Goal: Task Accomplishment & Management: Complete application form

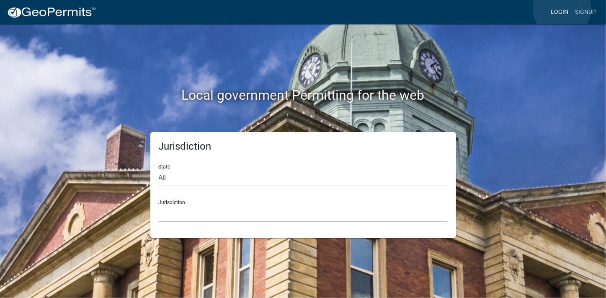
click at [562, 8] on link "Login" at bounding box center [560, 12] width 24 height 16
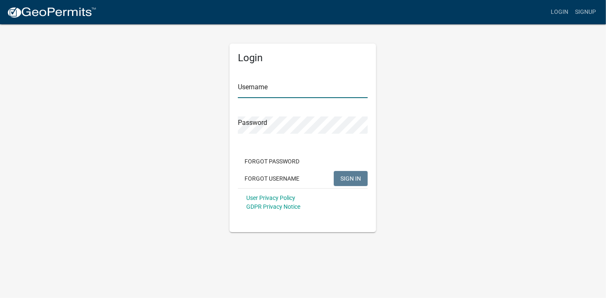
type input "[PERSON_NAME][EMAIL_ADDRESS][PERSON_NAME][DOMAIN_NAME]"
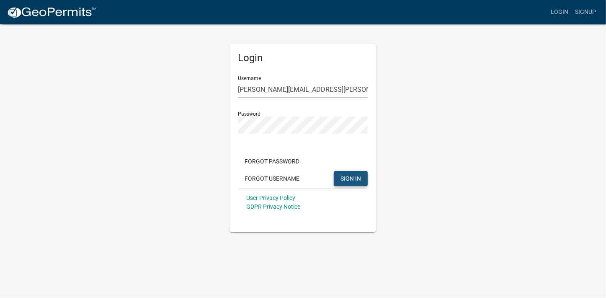
click at [351, 176] on span "SIGN IN" at bounding box center [351, 178] width 21 height 7
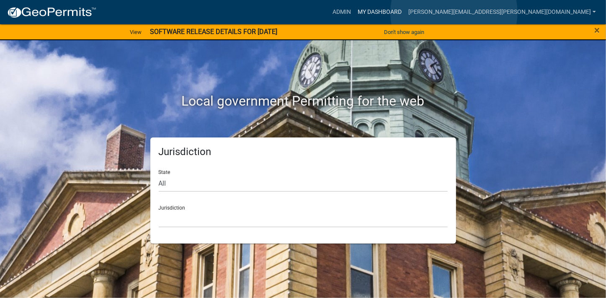
click at [405, 13] on link "My Dashboard" at bounding box center [379, 12] width 51 height 16
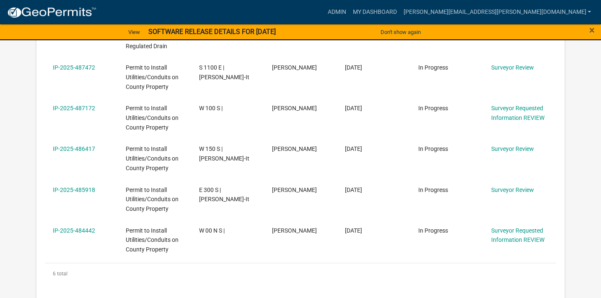
scroll to position [305, 0]
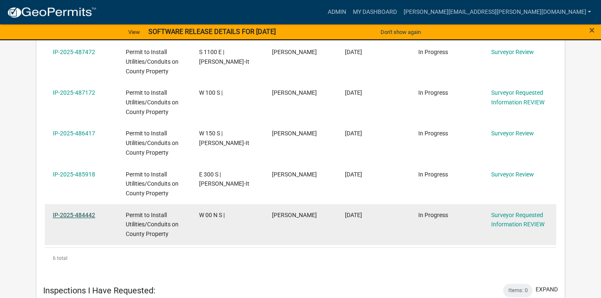
click at [87, 213] on link "IP-2025-484442" at bounding box center [74, 215] width 42 height 7
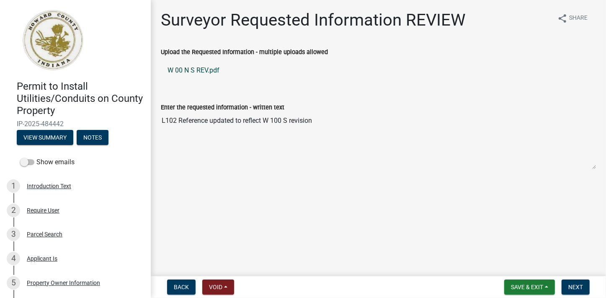
click at [199, 70] on link "W 00 N S REV.pdf" at bounding box center [378, 70] width 435 height 20
click at [573, 289] on span "Next" at bounding box center [575, 287] width 15 height 7
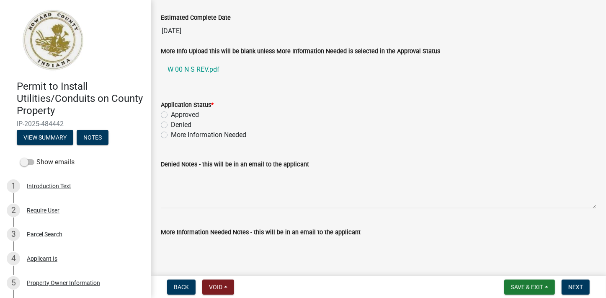
scroll to position [1478, 0]
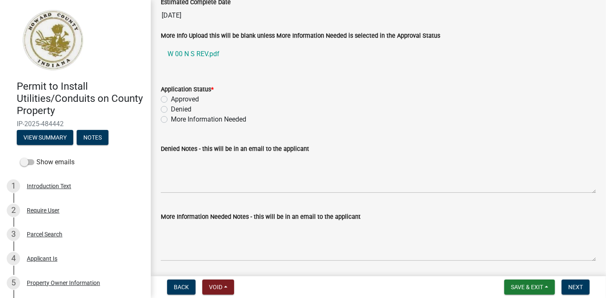
click at [171, 95] on label "Approved" at bounding box center [185, 99] width 28 height 10
click at [171, 95] on input "Approved" at bounding box center [173, 96] width 5 height 5
radio input "true"
click at [575, 287] on span "Next" at bounding box center [575, 287] width 15 height 7
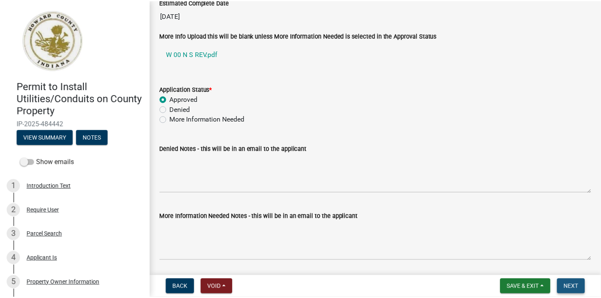
scroll to position [0, 0]
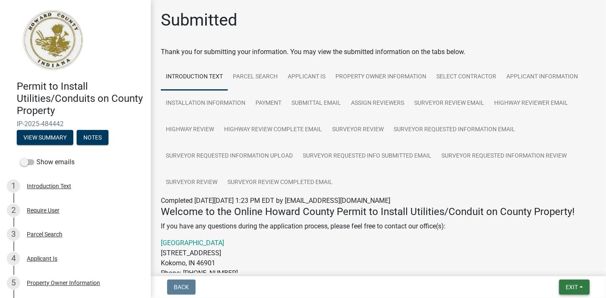
click at [568, 287] on span "Exit" at bounding box center [572, 287] width 12 height 7
click at [545, 264] on button "Save & Exit" at bounding box center [556, 265] width 67 height 20
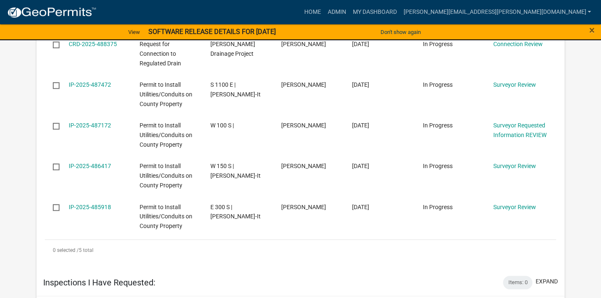
scroll to position [314, 0]
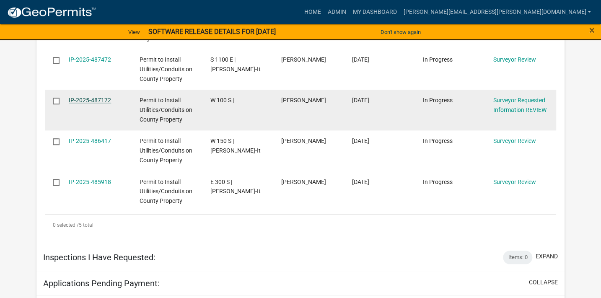
click at [104, 99] on link "IP-2025-487172" at bounding box center [90, 100] width 42 height 7
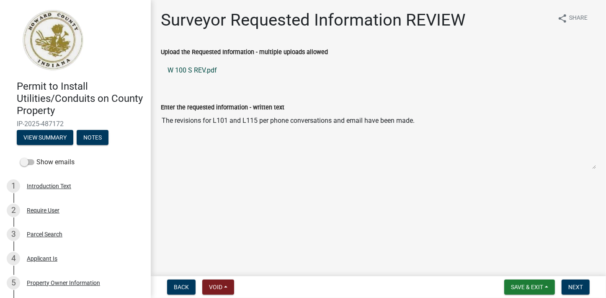
click at [197, 71] on link "W 100 S REV.pdf" at bounding box center [378, 70] width 435 height 20
click at [579, 288] on span "Next" at bounding box center [575, 287] width 15 height 7
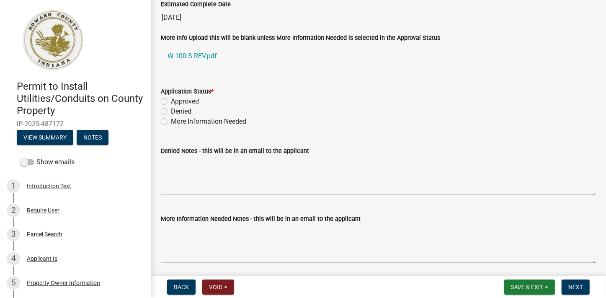
scroll to position [1462, 0]
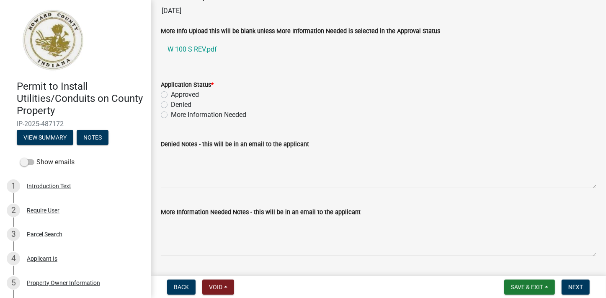
click at [171, 92] on label "Approved" at bounding box center [185, 95] width 28 height 10
click at [171, 92] on input "Approved" at bounding box center [173, 92] width 5 height 5
radio input "true"
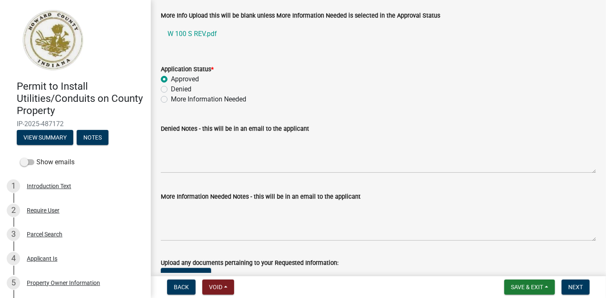
scroll to position [1475, 0]
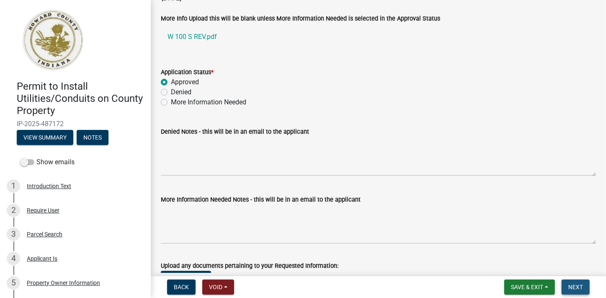
click at [571, 286] on span "Next" at bounding box center [575, 287] width 15 height 7
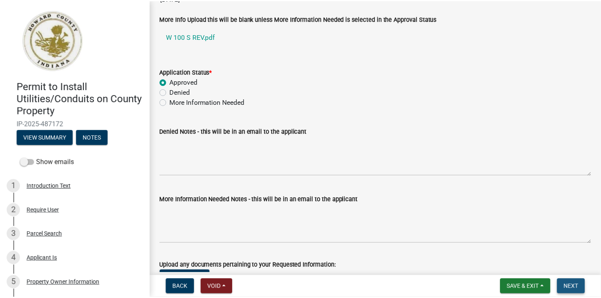
scroll to position [0, 0]
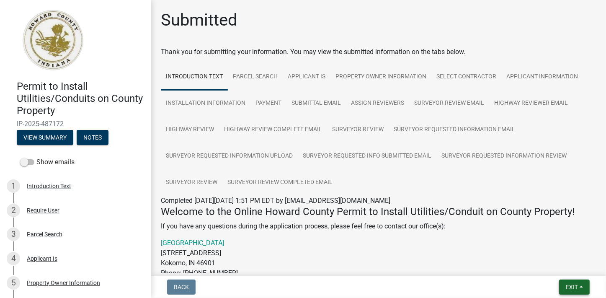
click at [568, 289] on span "Exit" at bounding box center [572, 287] width 12 height 7
click at [541, 265] on button "Save & Exit" at bounding box center [556, 265] width 67 height 20
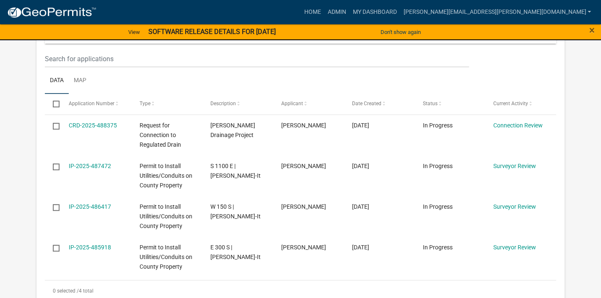
scroll to position [223, 0]
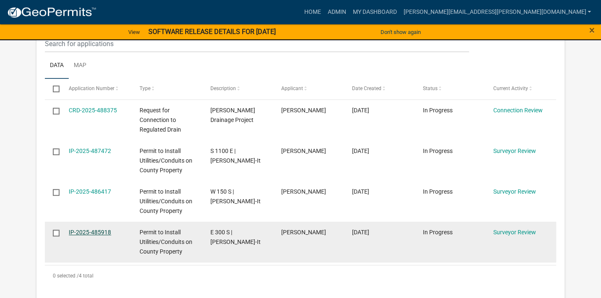
click at [101, 232] on link "IP-2025-485918" at bounding box center [90, 232] width 42 height 7
